Goal: Information Seeking & Learning: Learn about a topic

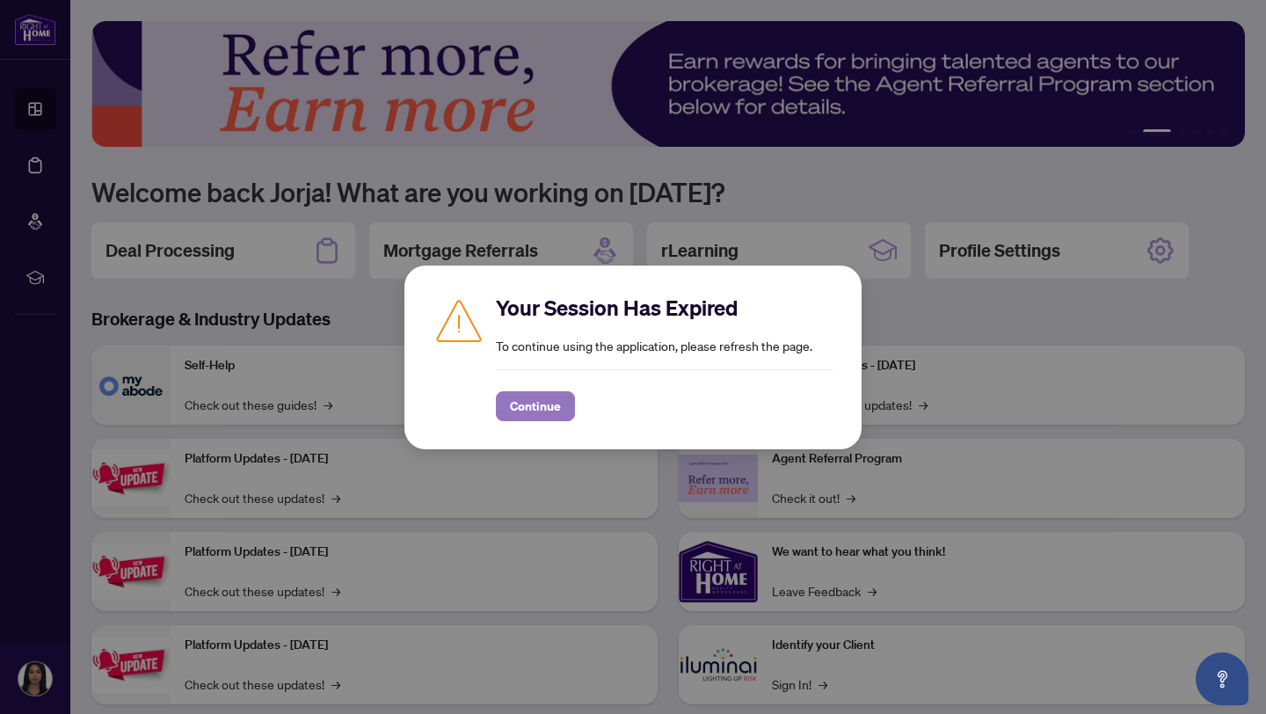
click at [550, 409] on span "Continue" at bounding box center [535, 406] width 51 height 28
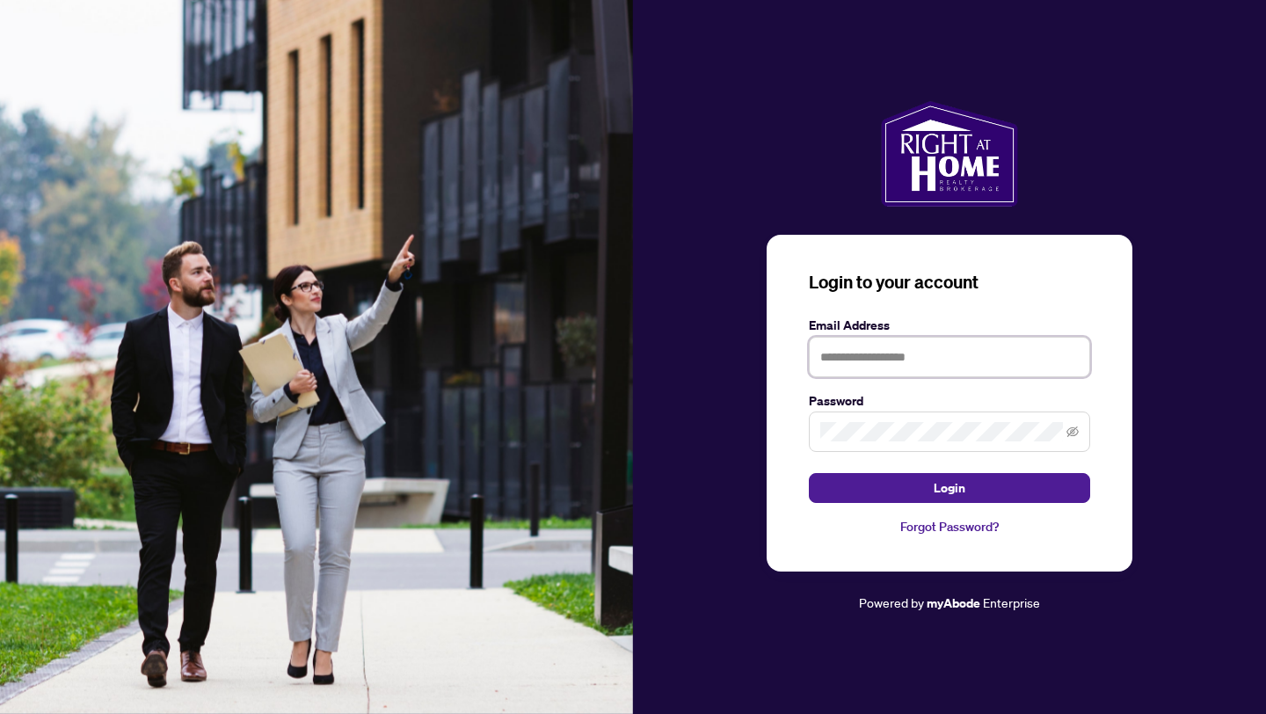
click at [852, 352] on input "text" at bounding box center [949, 357] width 281 height 40
type input "**********"
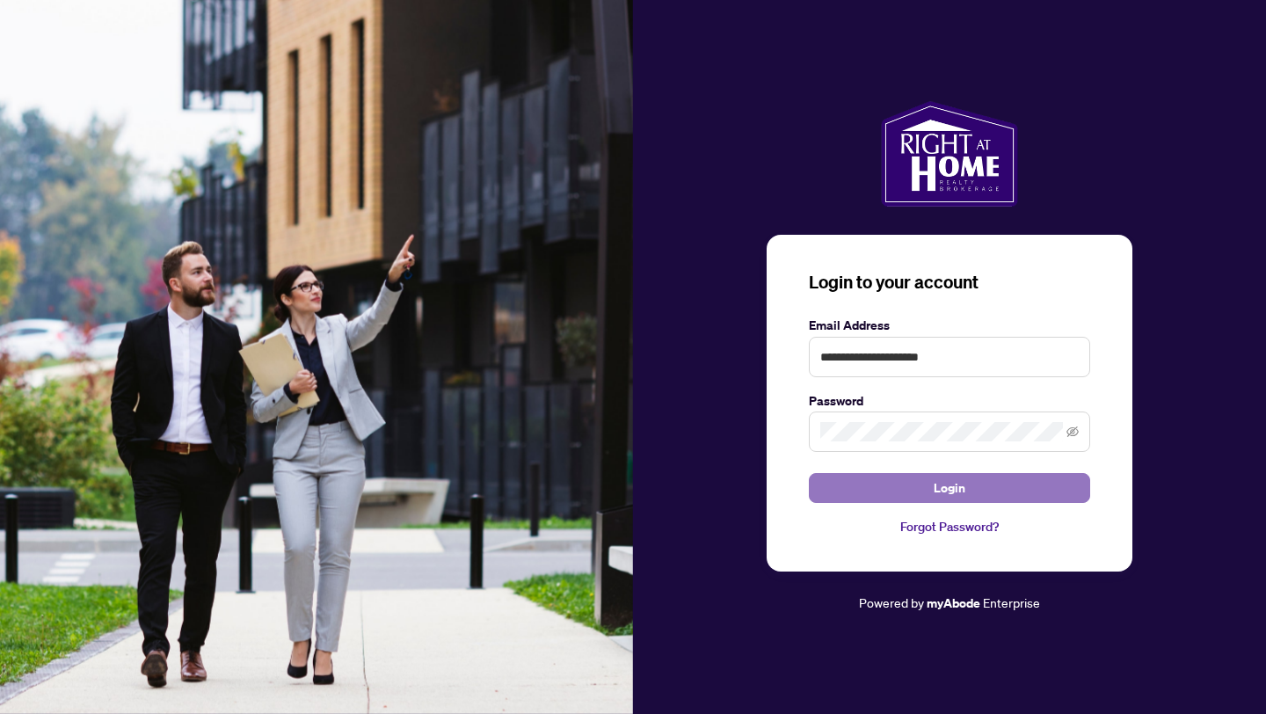
click at [881, 491] on button "Login" at bounding box center [949, 488] width 281 height 30
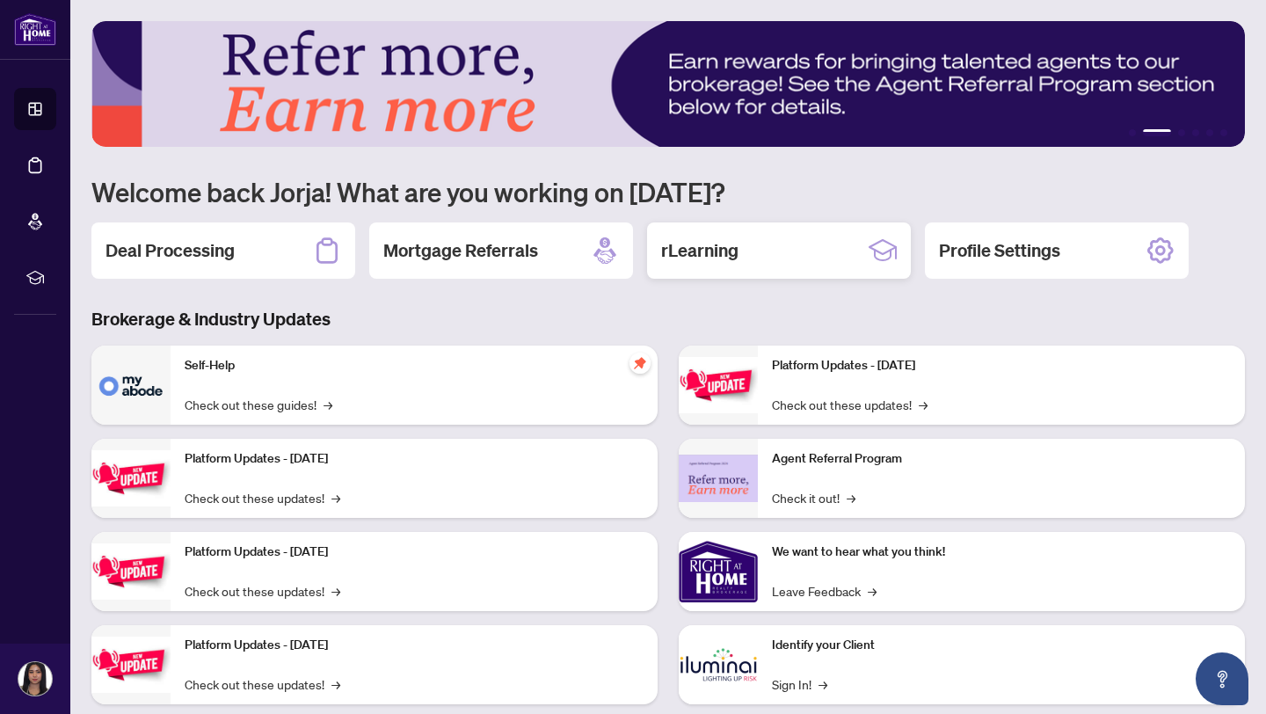
click at [697, 235] on div "rLearning" at bounding box center [779, 250] width 264 height 56
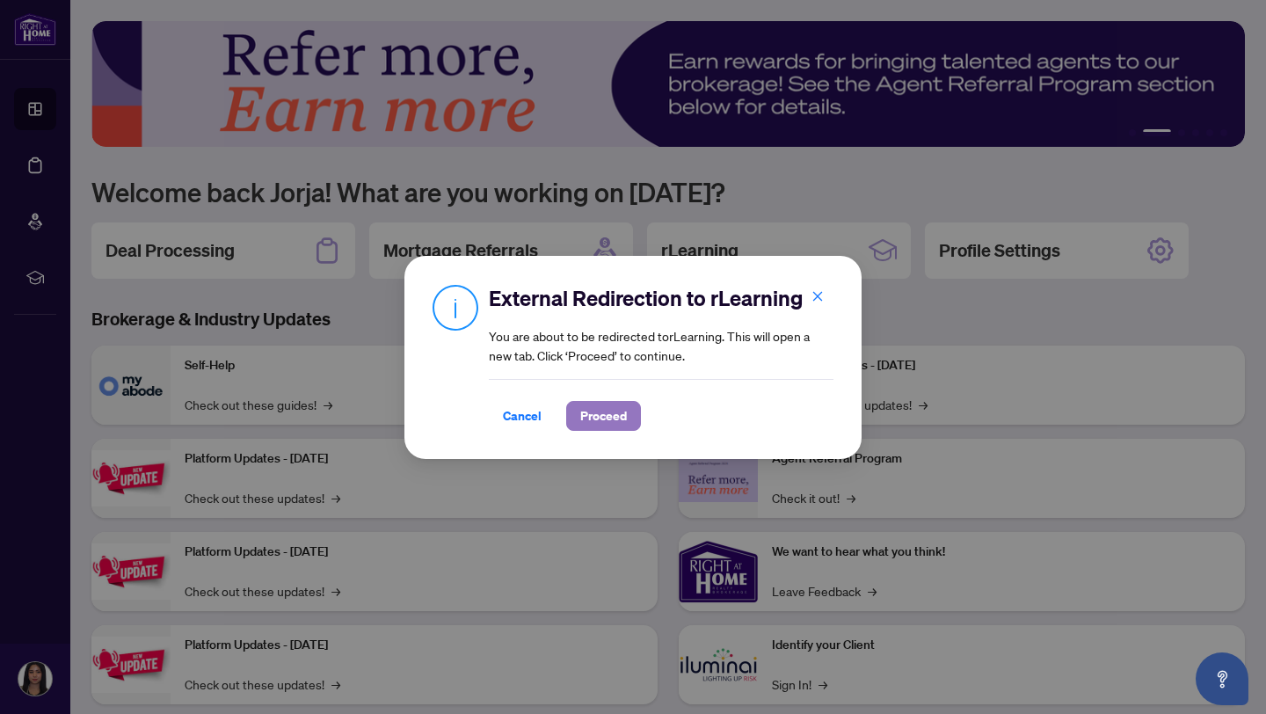
click at [595, 412] on span "Proceed" at bounding box center [603, 416] width 47 height 28
